Goal: Task Accomplishment & Management: Use online tool/utility

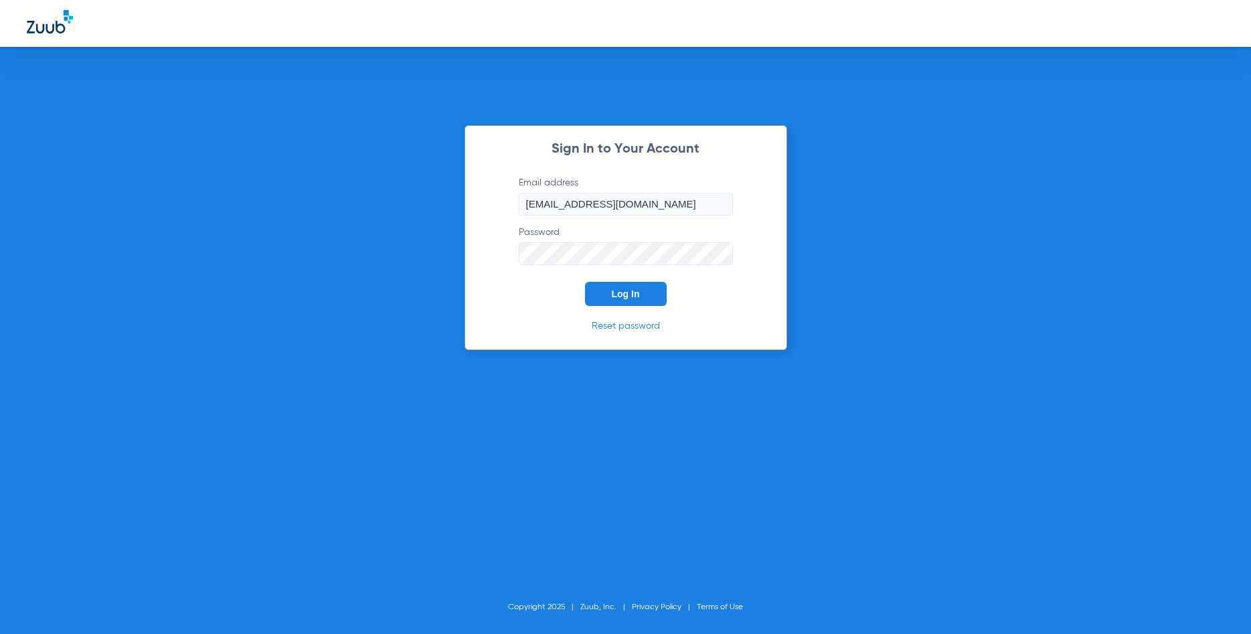
click at [614, 294] on span "Log In" at bounding box center [626, 293] width 28 height 11
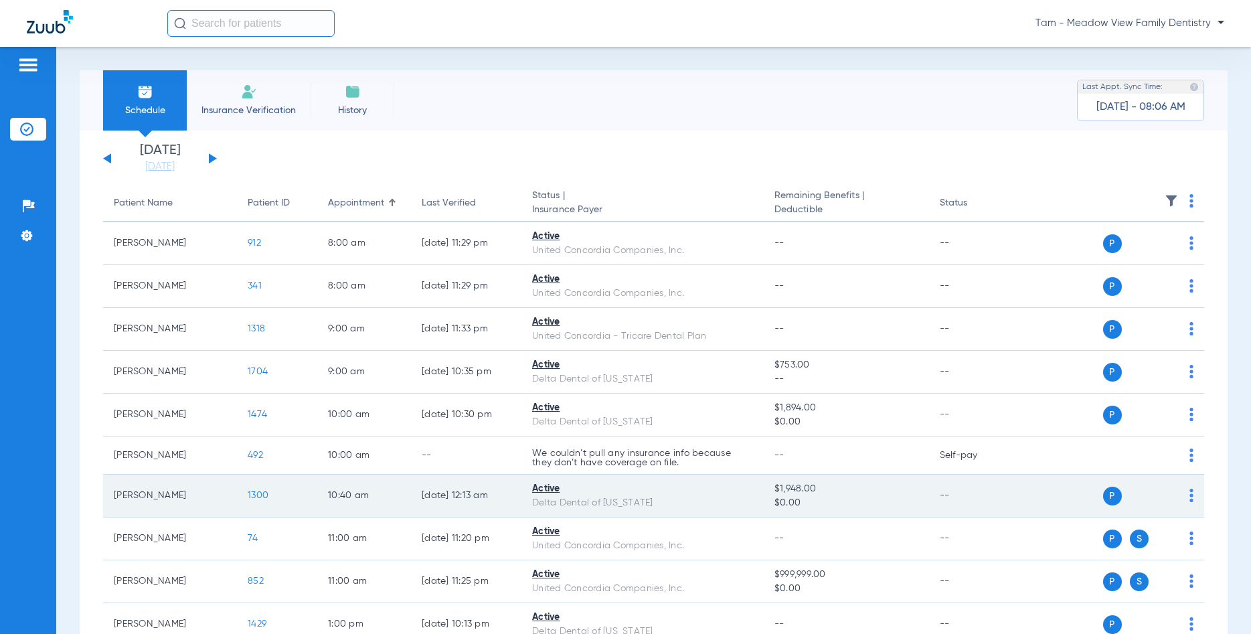
click at [258, 497] on span "1300" at bounding box center [258, 495] width 21 height 9
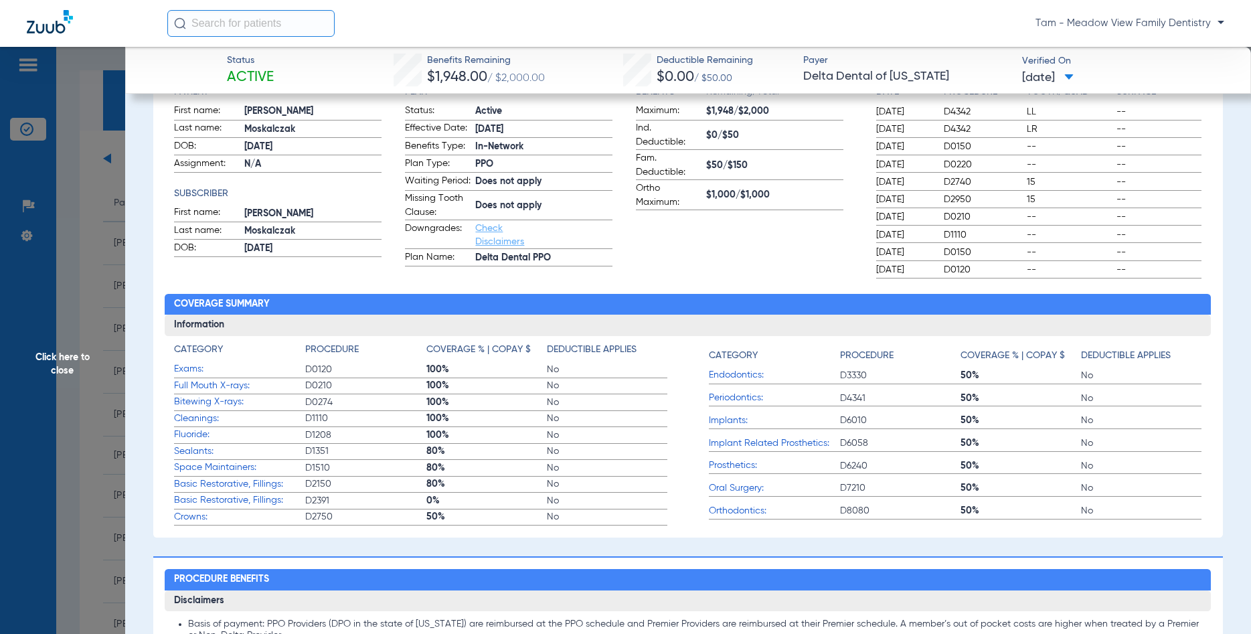
scroll to position [128, 0]
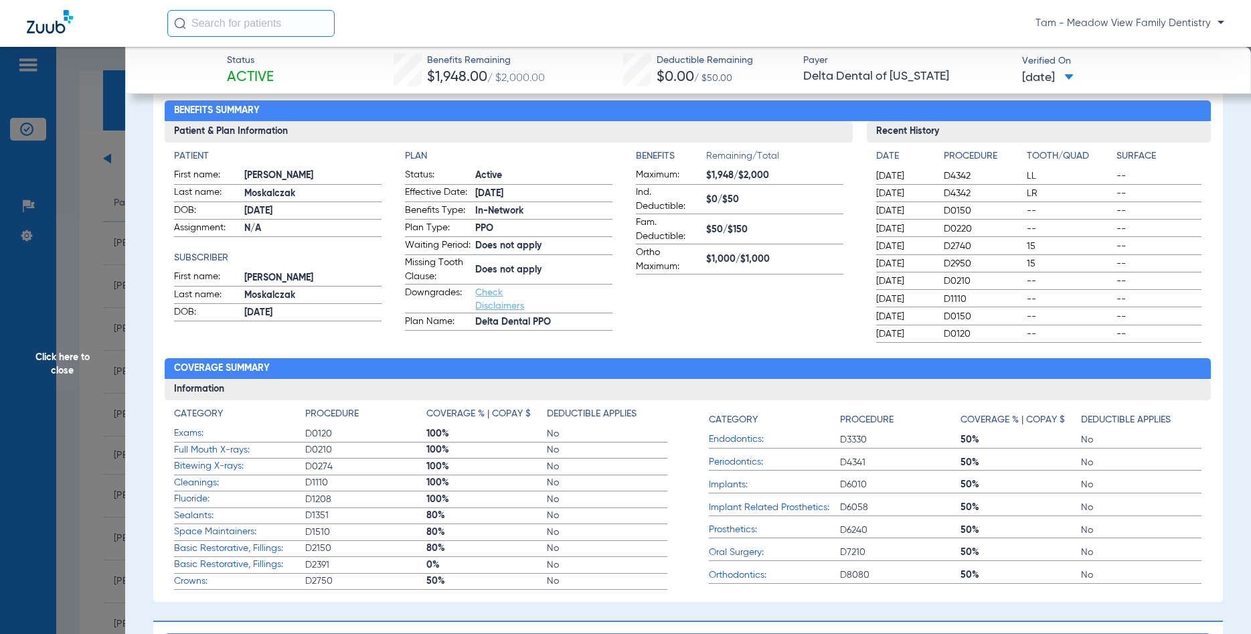
click at [55, 352] on span "Click here to close" at bounding box center [62, 364] width 125 height 634
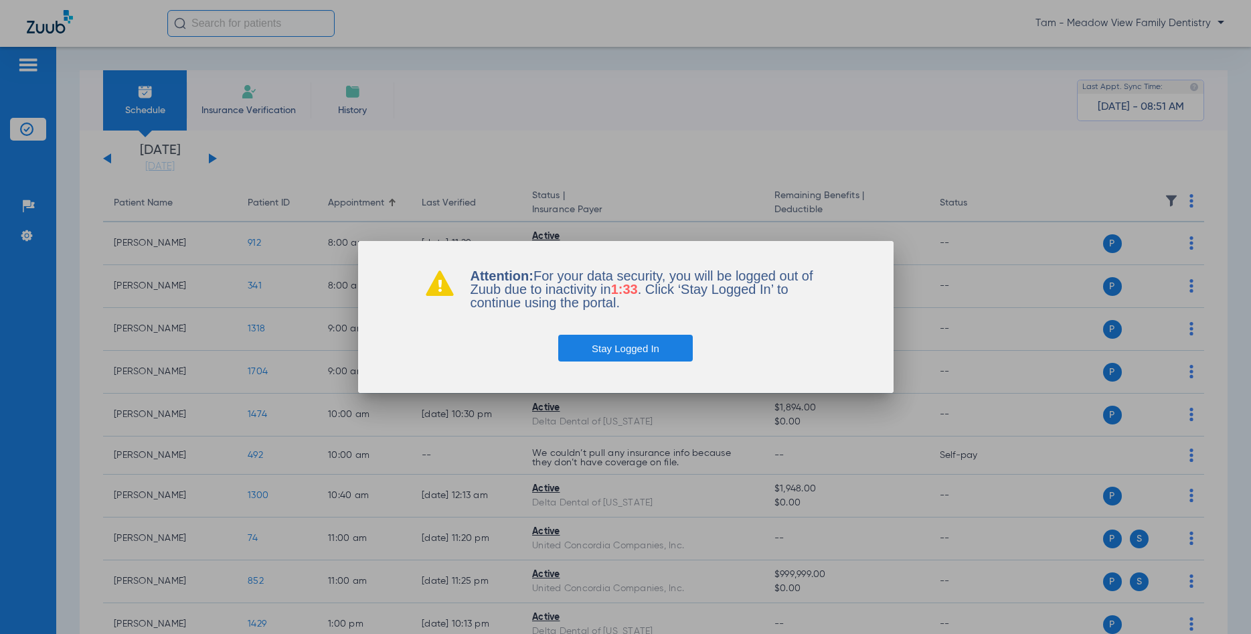
click at [608, 341] on button "Stay Logged In" at bounding box center [625, 348] width 135 height 27
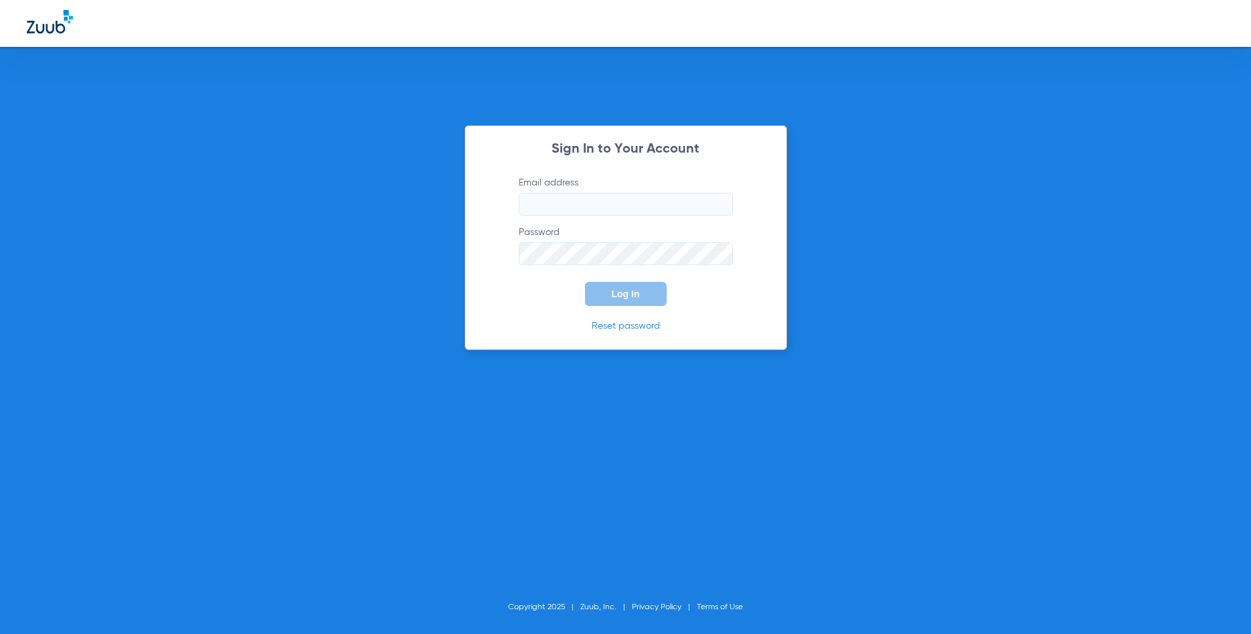
type input "[EMAIL_ADDRESS][DOMAIN_NAME]"
click at [634, 294] on span "Log In" at bounding box center [626, 293] width 28 height 11
